Goal: Communication & Community: Connect with others

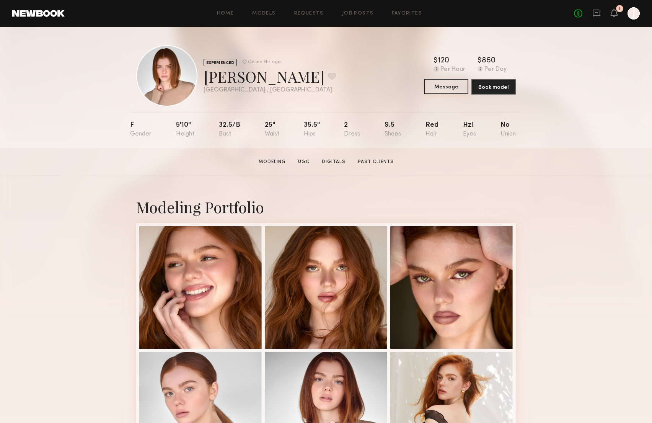
click at [450, 85] on button "Message" at bounding box center [446, 86] width 44 height 15
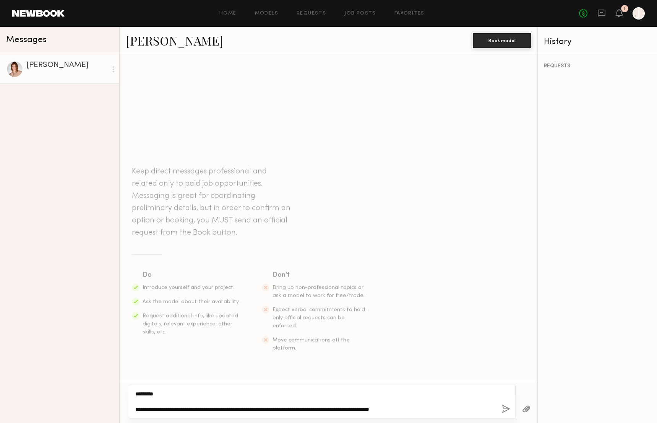
type textarea "**********"
click at [504, 408] on button "button" at bounding box center [506, 409] width 8 height 10
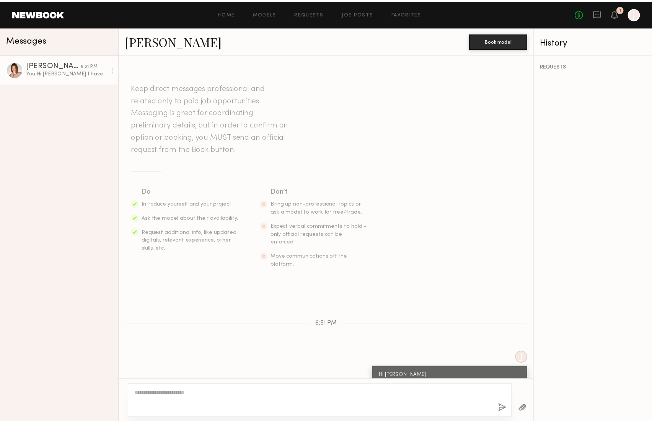
scroll to position [14, 0]
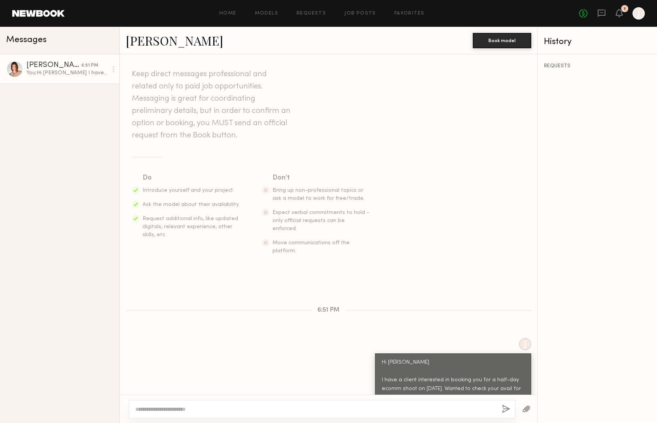
click at [639, 16] on div at bounding box center [639, 13] width 12 height 12
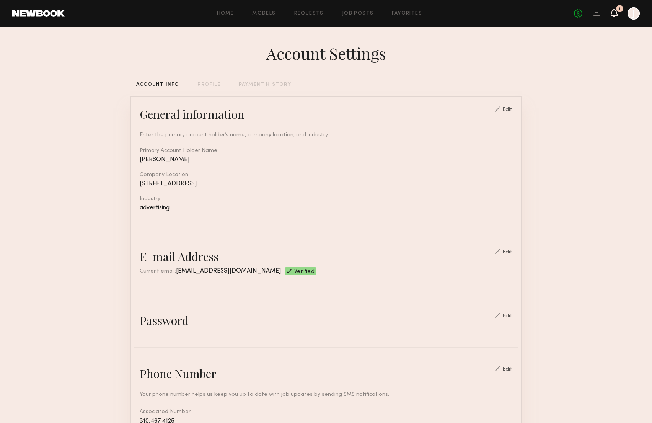
click at [616, 13] on icon at bounding box center [614, 12] width 6 height 5
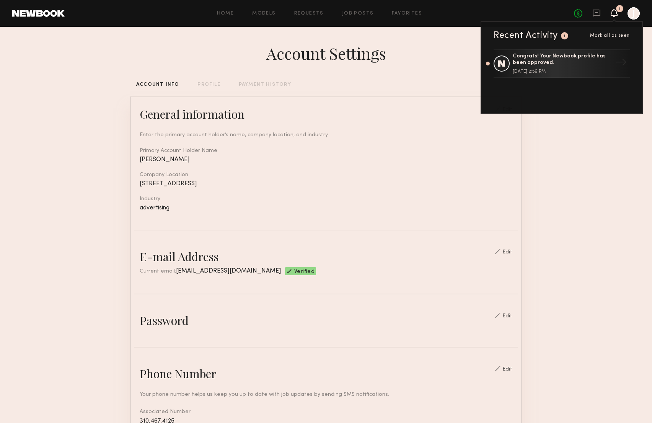
click at [584, 142] on section "Account Settings ACCOUNT INFO PROFILE PAYMENT HISTORY General information Edit …" at bounding box center [326, 372] width 652 height 690
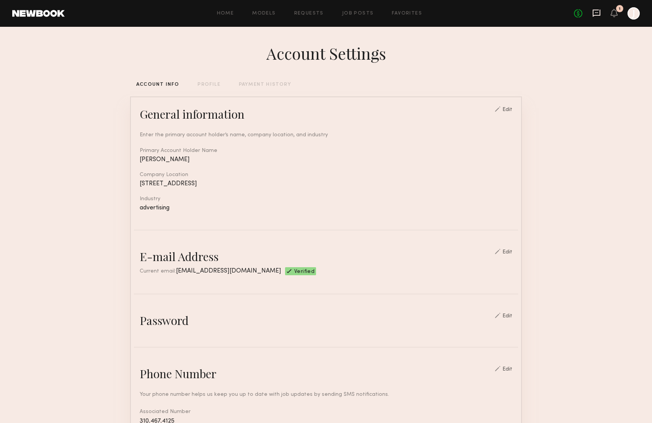
click at [594, 11] on icon at bounding box center [596, 13] width 8 height 8
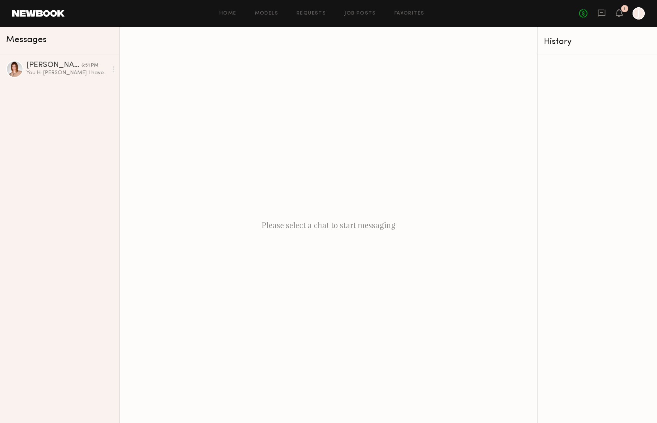
click at [51, 12] on link at bounding box center [38, 13] width 52 height 7
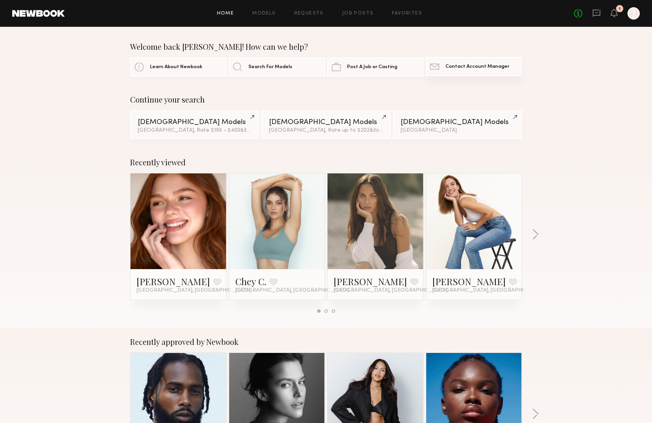
click at [473, 63] on link "Contact Newbook Contact Account Manager" at bounding box center [473, 66] width 96 height 19
click at [473, 67] on span "Contact Account Manager" at bounding box center [477, 66] width 64 height 5
